Goal: Information Seeking & Learning: Learn about a topic

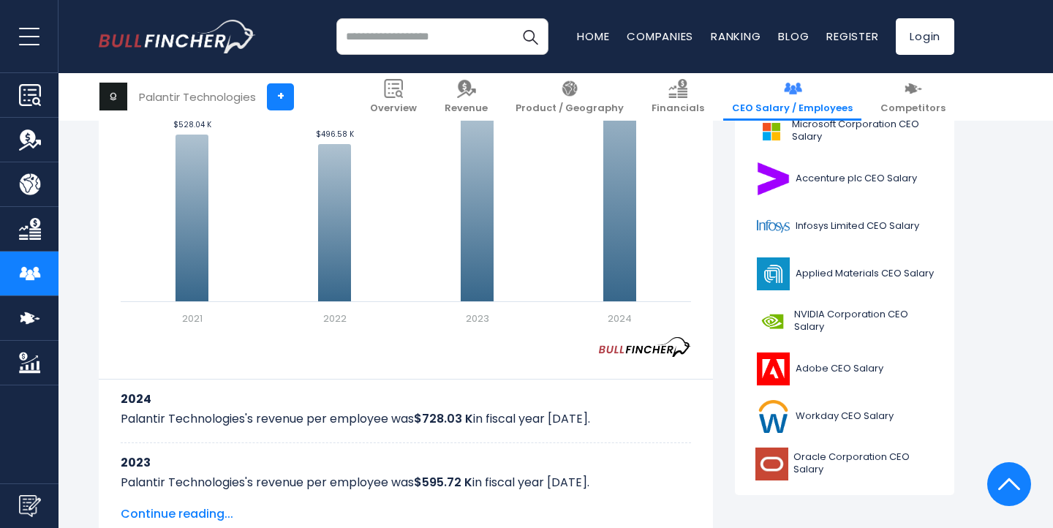
scroll to position [522, 0]
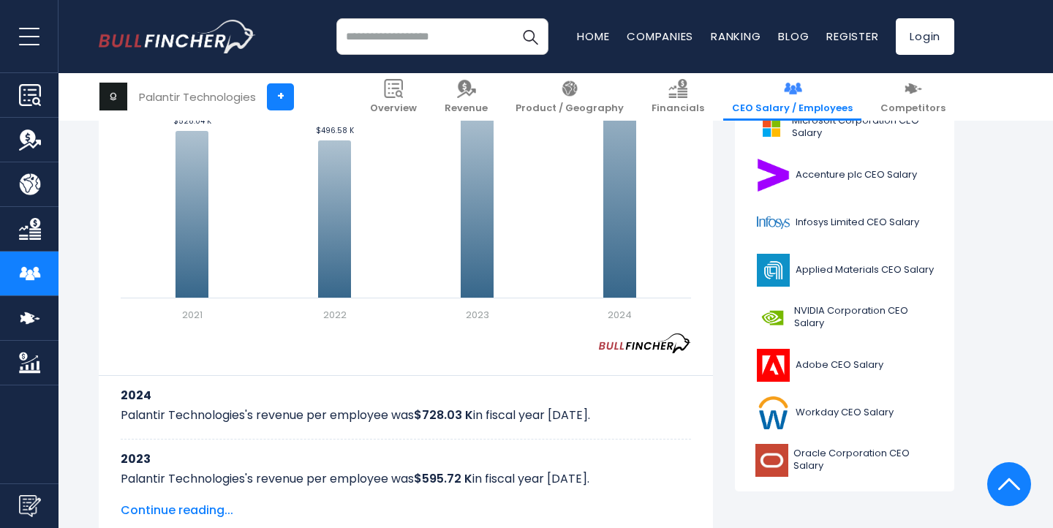
click at [211, 504] on span "Continue reading..." at bounding box center [406, 511] width 571 height 18
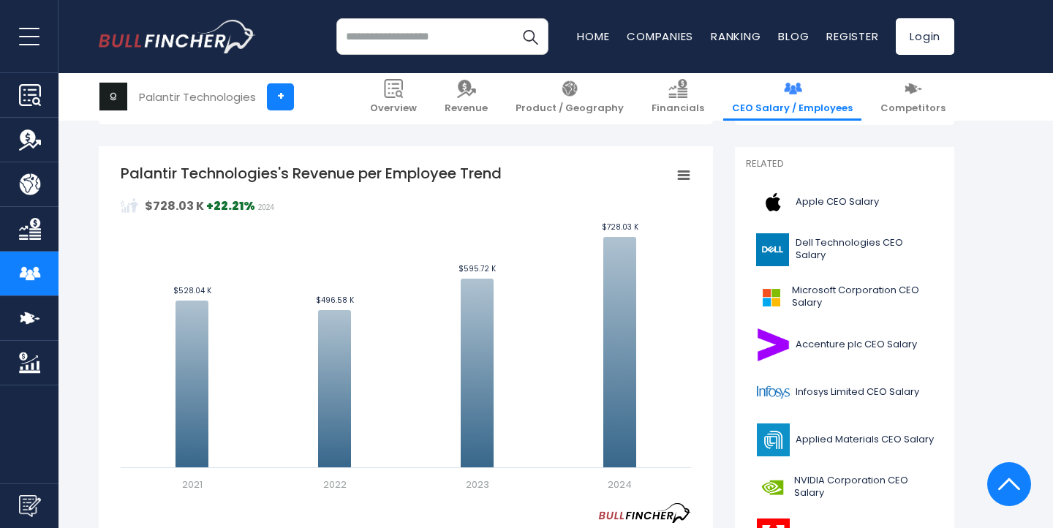
scroll to position [352, 0]
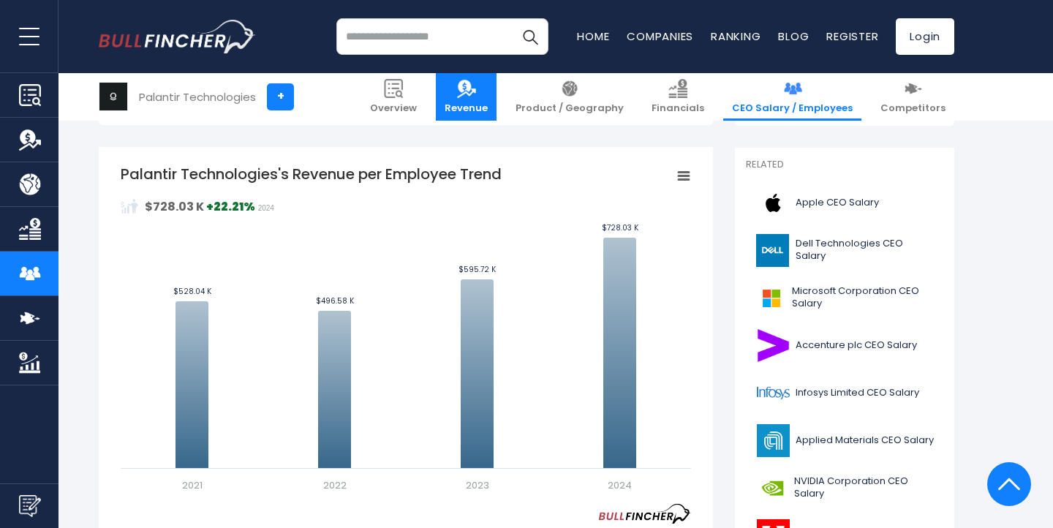
click at [488, 103] on span "Revenue" at bounding box center [466, 108] width 43 height 12
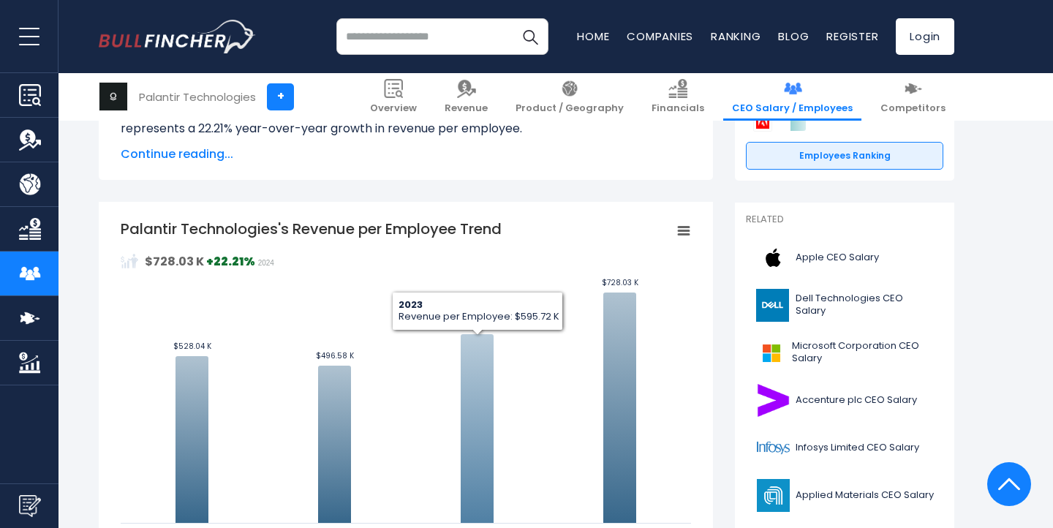
scroll to position [271, 0]
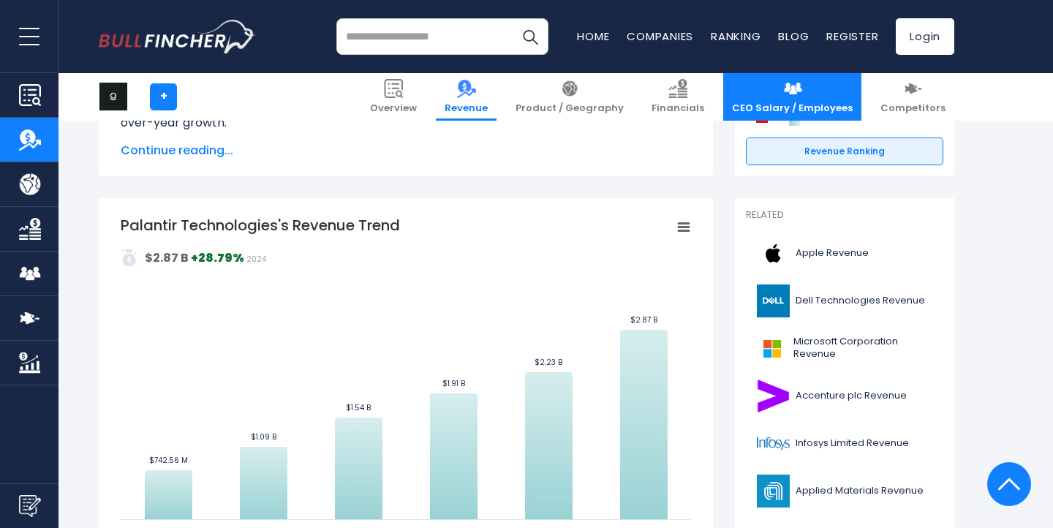
click at [803, 89] on img at bounding box center [792, 88] width 19 height 19
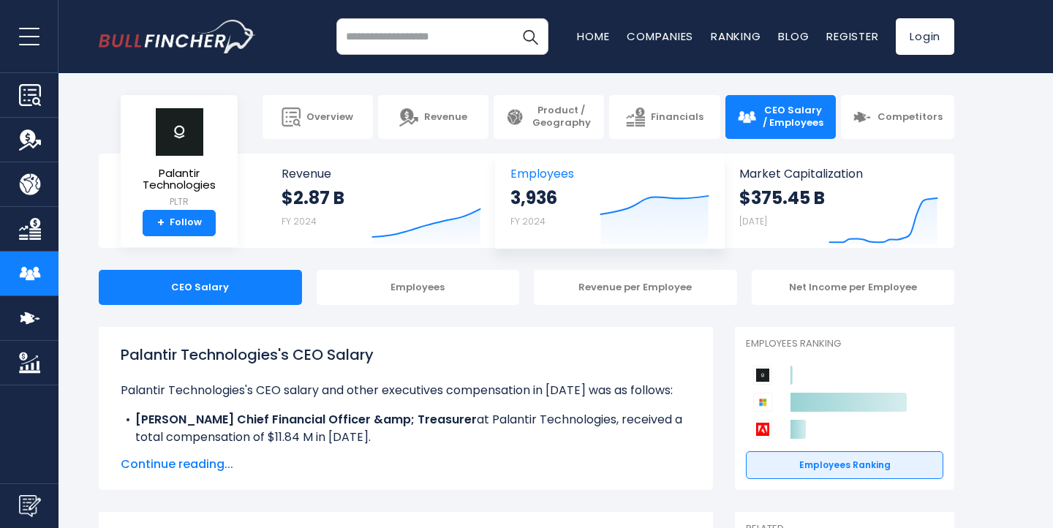
click at [548, 210] on div "3,936 FY 2024" at bounding box center [534, 210] width 47 height 47
click at [633, 284] on div "Revenue per Employee" at bounding box center [635, 287] width 203 height 35
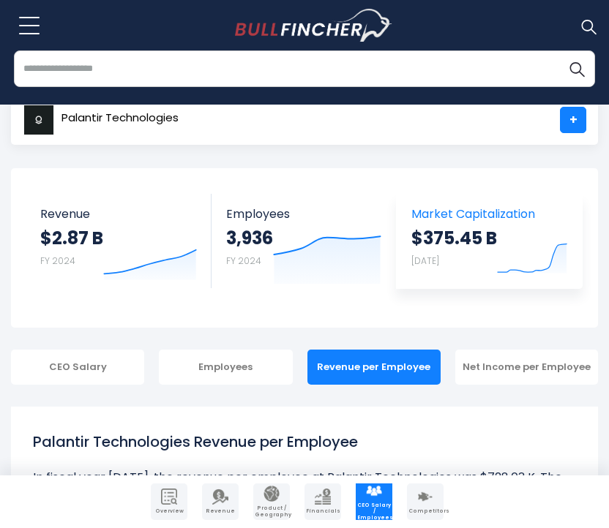
click at [465, 241] on strong "$375.45 B" at bounding box center [454, 238] width 86 height 23
